Goal: Find specific page/section: Find specific page/section

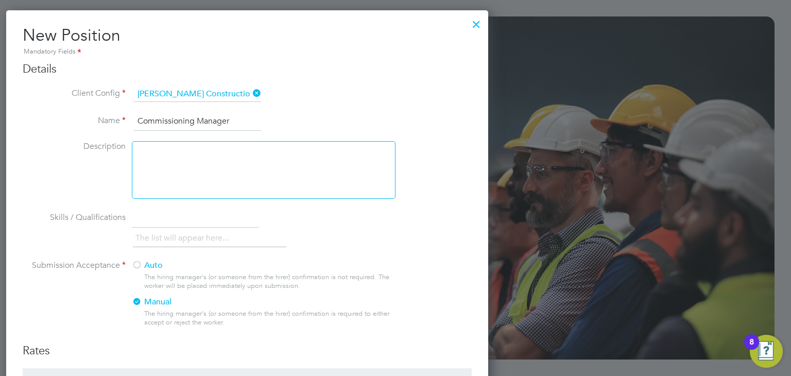
scroll to position [829, 483]
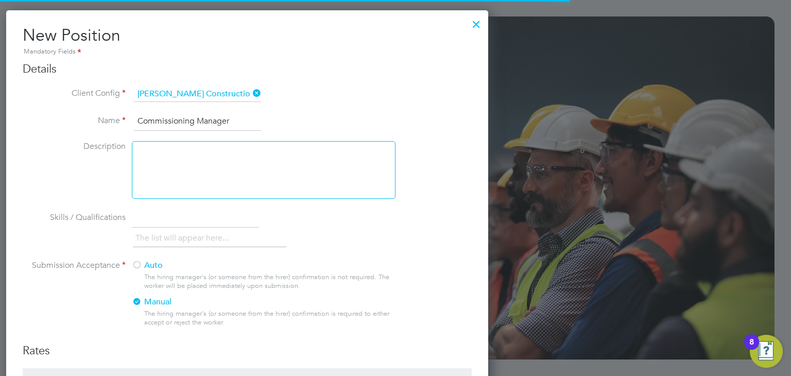
type input "engagemasterlogins@hays.com"
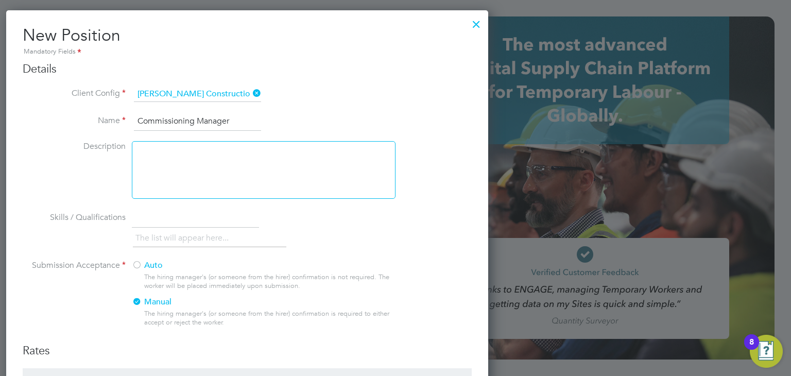
click at [543, 112] on div at bounding box center [395, 188] width 791 height 376
type input "engagemasterlogins@hays.com"
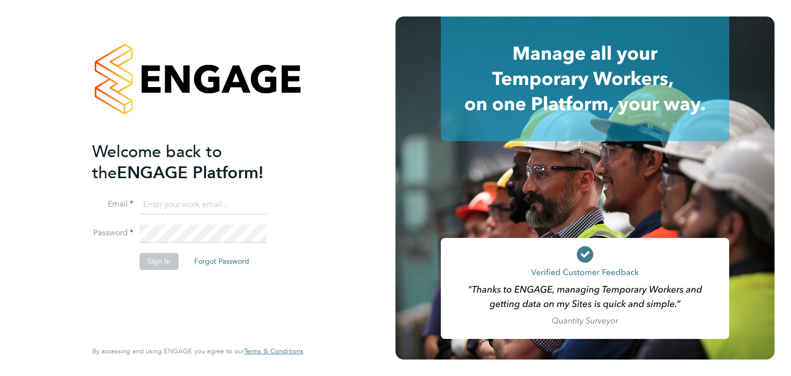
type input "engagemasterlogins@hays.com"
click at [166, 261] on button "Sign In" at bounding box center [159, 261] width 39 height 16
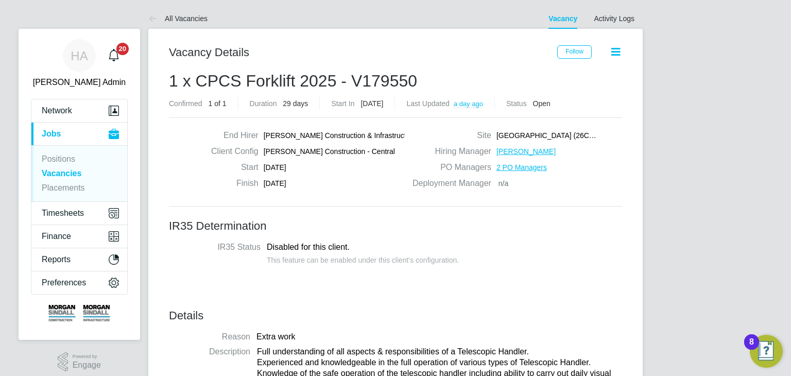
click at [68, 175] on link "Vacancies" at bounding box center [62, 173] width 40 height 9
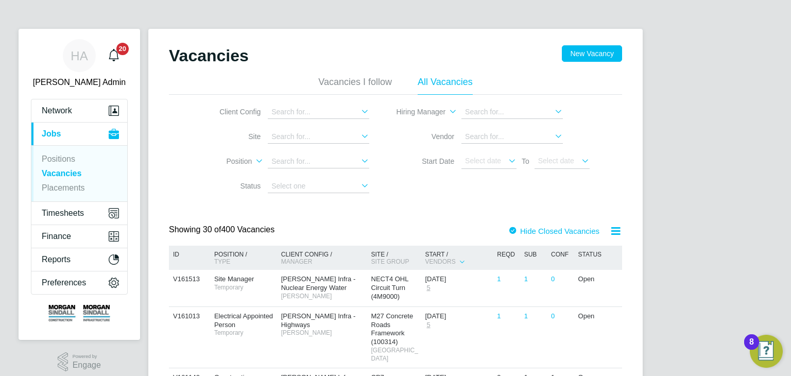
click at [359, 108] on icon at bounding box center [359, 111] width 0 height 14
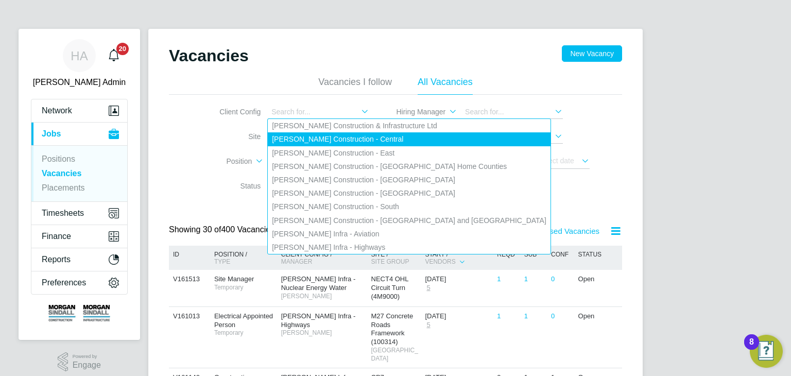
click at [374, 144] on li "Morgan Sindall Construction - Central" at bounding box center [409, 138] width 283 height 13
type input "Morgan Sindall Construction - Central"
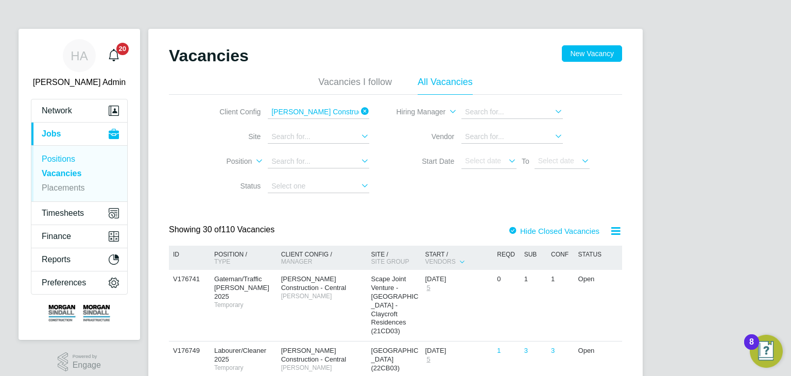
click at [57, 160] on link "Positions" at bounding box center [58, 159] width 33 height 9
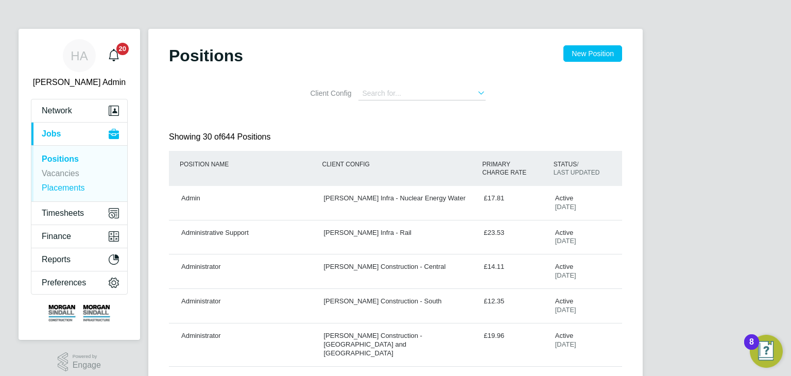
click at [57, 188] on link "Placements" at bounding box center [63, 187] width 43 height 9
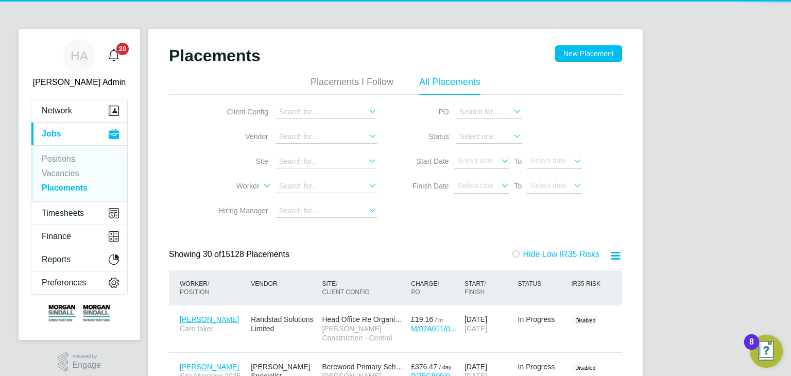
click at [367, 113] on icon at bounding box center [367, 111] width 0 height 14
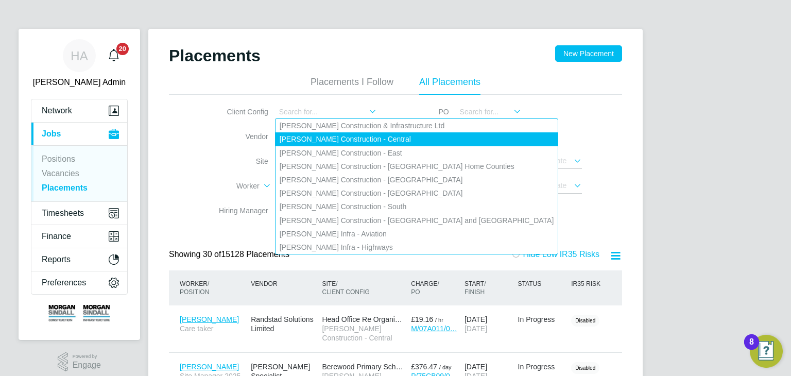
click at [370, 137] on li "Morgan Sindall Construction - Central" at bounding box center [417, 138] width 283 height 13
type input "Morgan Sindall Construction - Central"
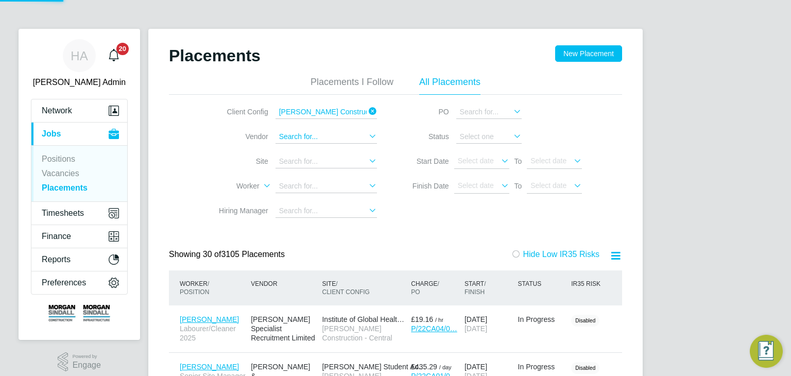
click at [322, 134] on input at bounding box center [327, 136] width 102 height 13
type input "p"
click at [301, 135] on input "royal" at bounding box center [327, 136] width 102 height 13
type input "royal"
click at [356, 111] on input "Morgan Sindall Construction - Central" at bounding box center [327, 112] width 102 height 13
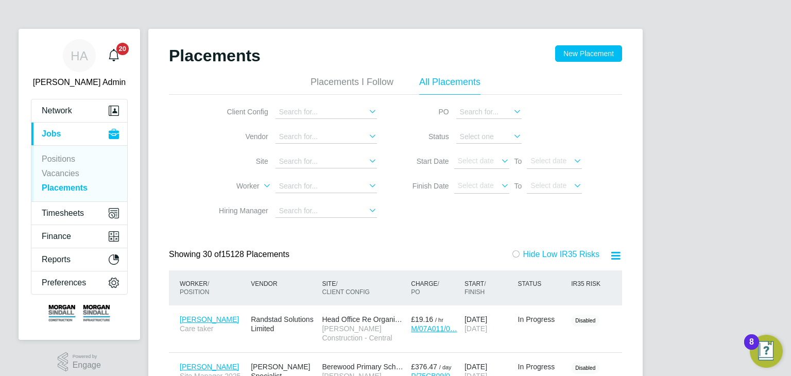
click at [375, 137] on li "Morgan Sindall Construction - Central" at bounding box center [417, 138] width 283 height 13
type input "Morgan Sindall Construction - Central"
click at [303, 160] on input at bounding box center [327, 161] width 102 height 13
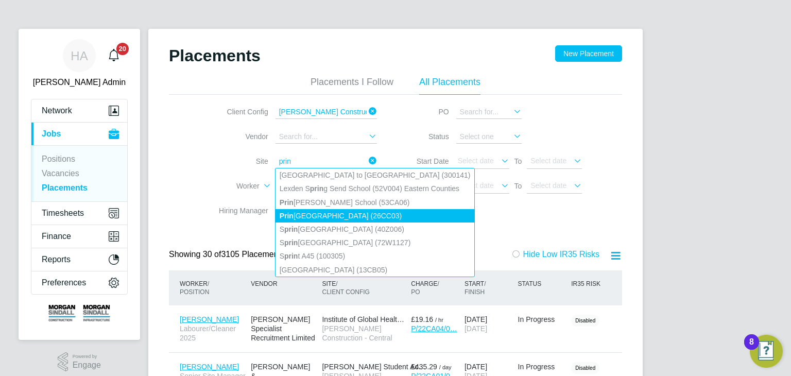
click at [309, 214] on li "Prin cess Royal Theatre (26CC03)" at bounding box center [375, 215] width 199 height 13
type input "Princess Royal Theatre (26CC03)"
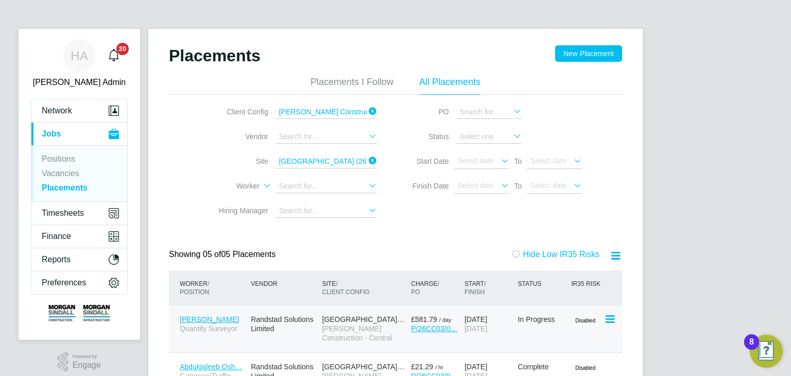
click at [194, 322] on span "Carwyn Rees" at bounding box center [209, 319] width 59 height 8
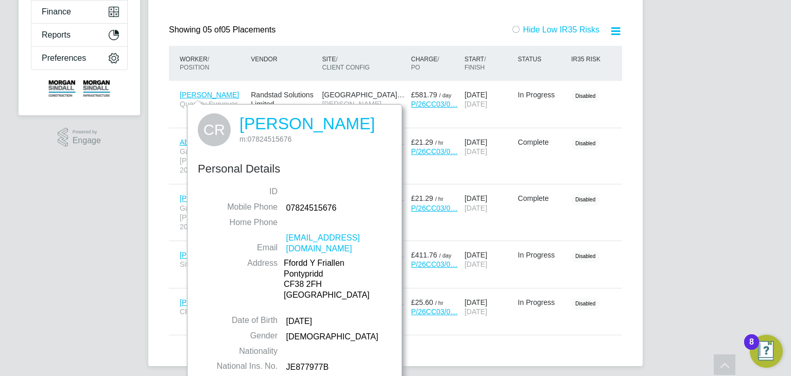
click at [70, 327] on div "HA Hays Admin Notifications 20 Applications: Network Team Members Businesses Si…" at bounding box center [395, 78] width 791 height 607
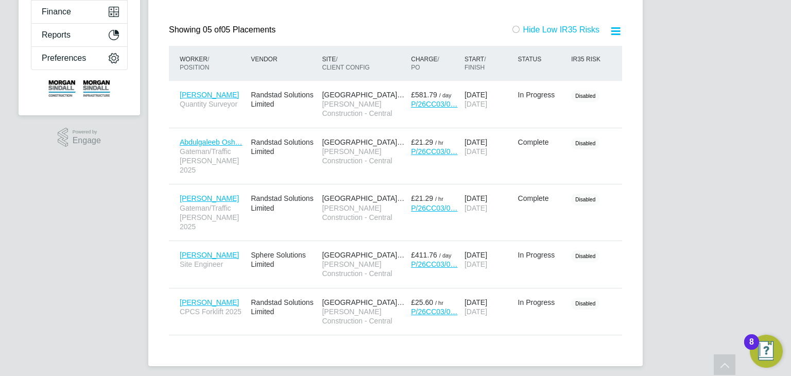
scroll to position [212, 0]
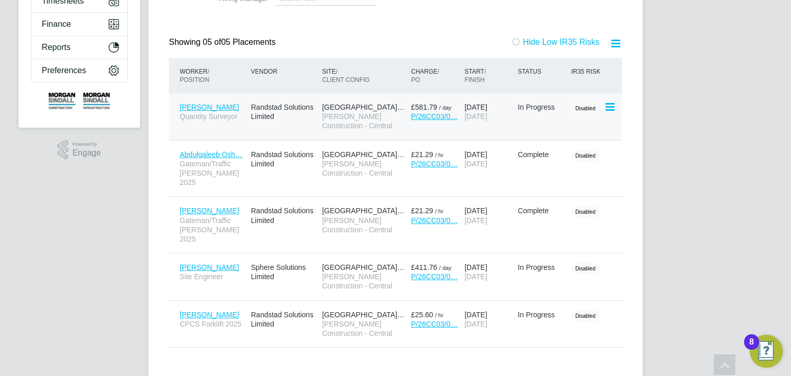
click at [346, 108] on span "Princess Royal Theatre…" at bounding box center [363, 107] width 82 height 8
click at [211, 108] on span "Carwyn Rees" at bounding box center [209, 107] width 59 height 8
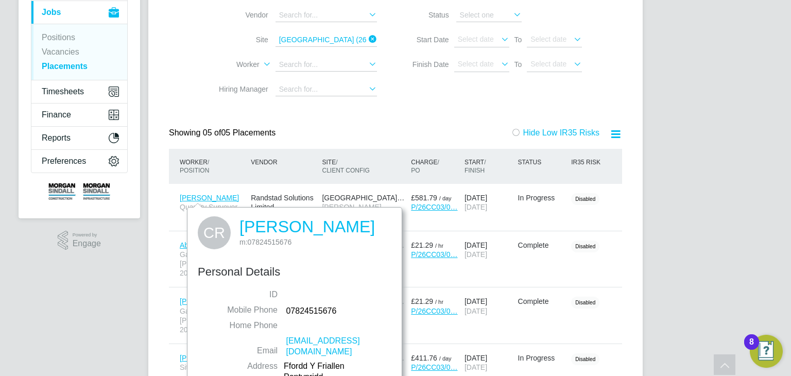
scroll to position [120, 0]
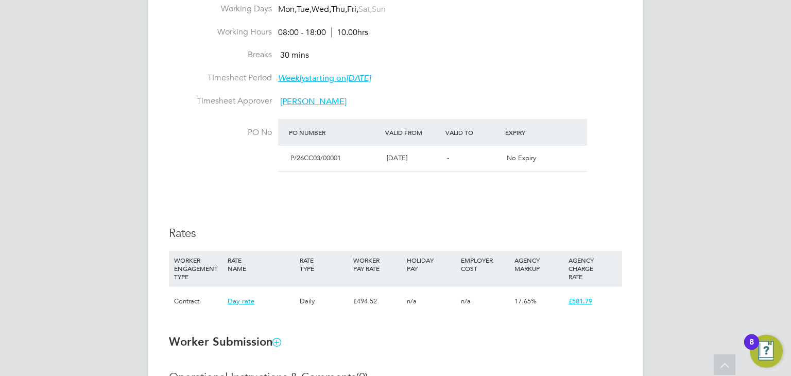
scroll to position [462, 0]
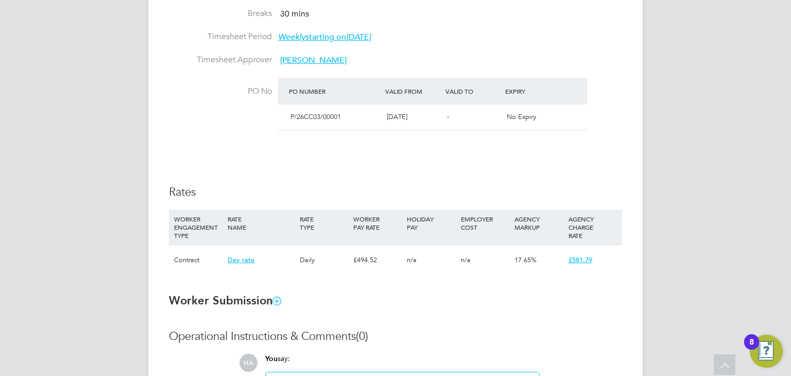
click at [375, 264] on div "£494.52" at bounding box center [378, 260] width 54 height 30
click at [369, 260] on div "£494.52" at bounding box center [378, 260] width 54 height 30
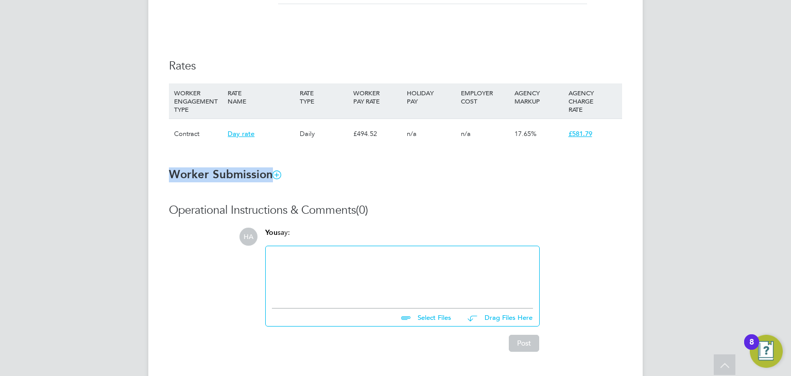
drag, startPoint x: 737, startPoint y: 165, endPoint x: 737, endPoint y: 128, distance: 37.1
